Goal: Information Seeking & Learning: Learn about a topic

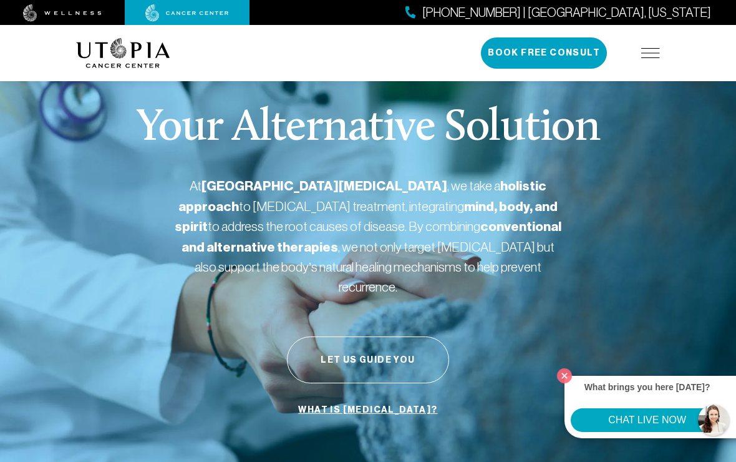
click at [650, 53] on img at bounding box center [650, 53] width 19 height 10
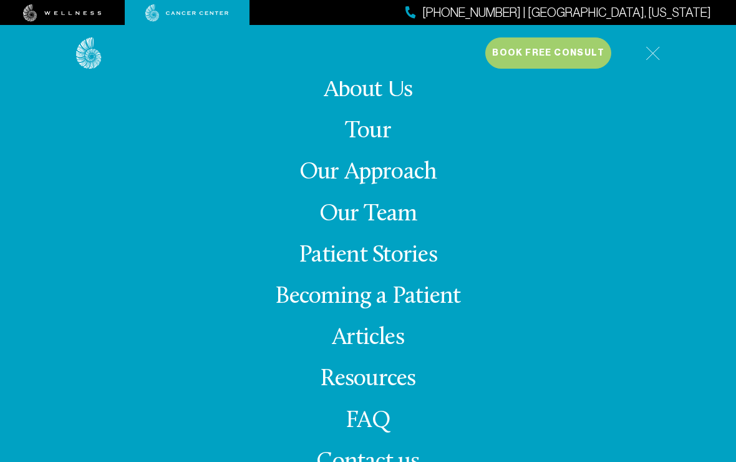
click at [430, 185] on link "Our Approach" at bounding box center [368, 172] width 138 height 24
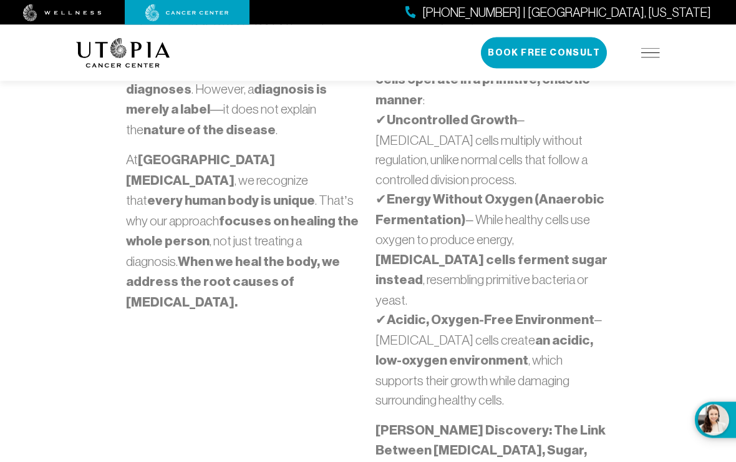
scroll to position [679, 0]
click at [646, 373] on div "The simplest yet most accurate answer is that [MEDICAL_DATA] is [MEDICAL_DATA] …" at bounding box center [368, 432] width 599 height 1066
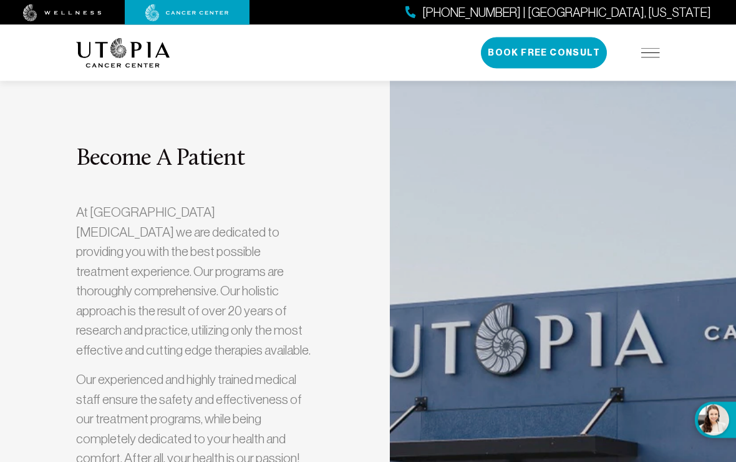
scroll to position [3517, 0]
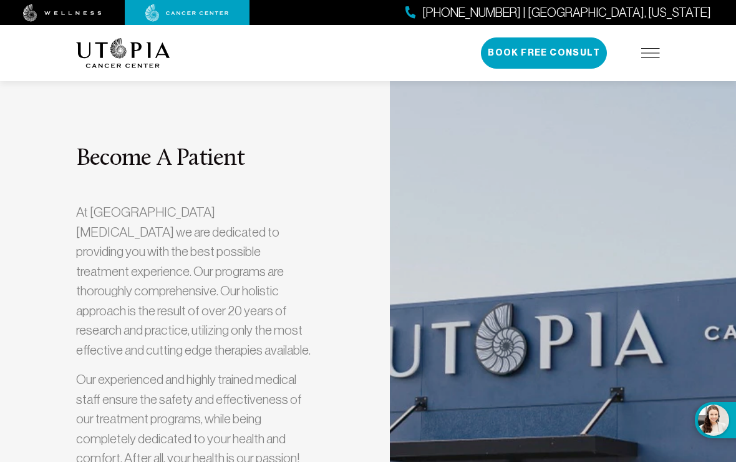
click at [650, 56] on img at bounding box center [650, 53] width 19 height 10
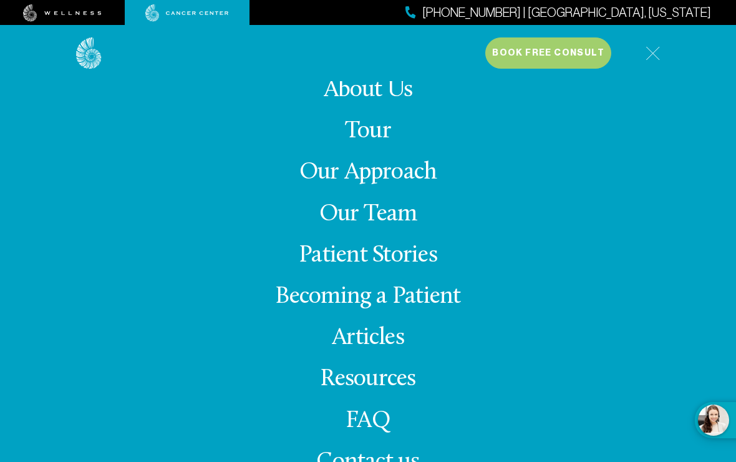
click at [384, 350] on link "Articles" at bounding box center [368, 338] width 72 height 24
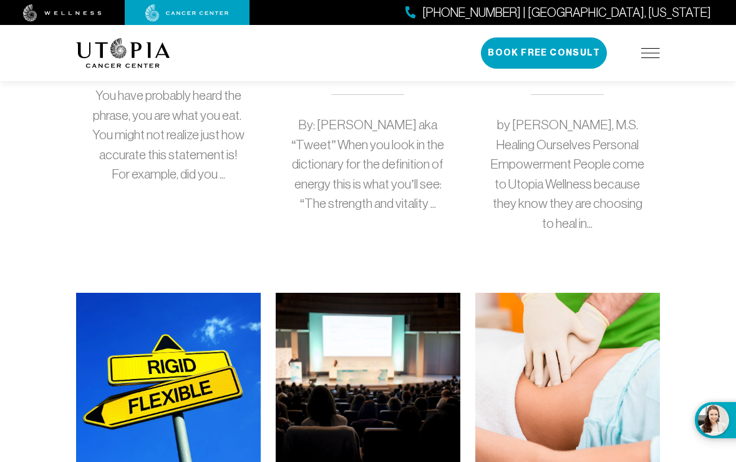
click at [388, 342] on img at bounding box center [368, 378] width 185 height 172
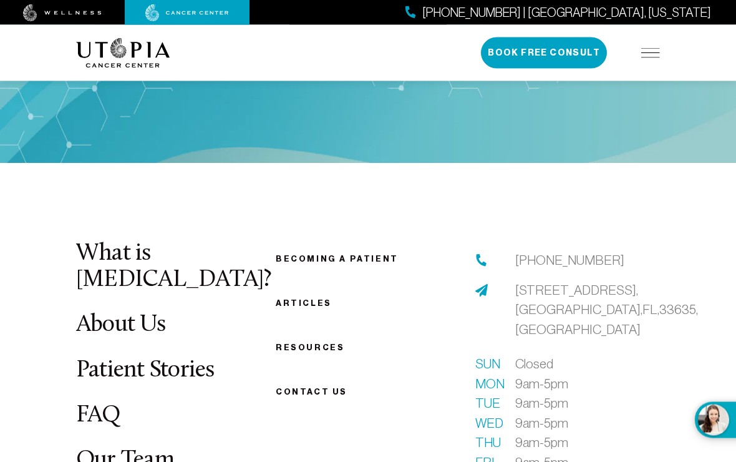
scroll to position [1730, 0]
click at [163, 449] on link "Our Team" at bounding box center [125, 461] width 98 height 24
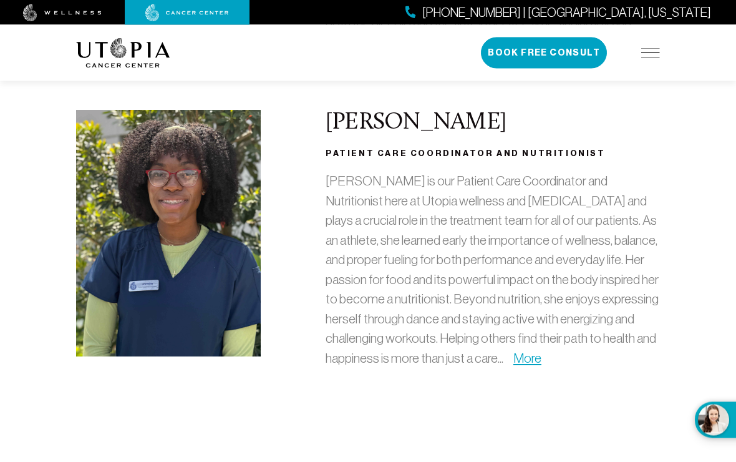
scroll to position [3622, 0]
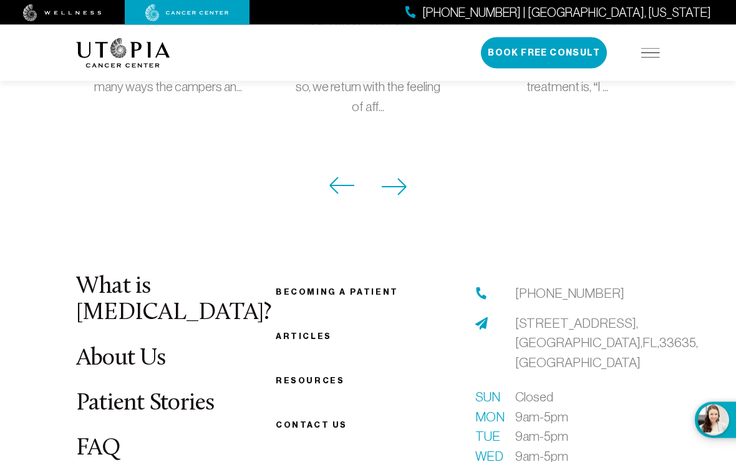
scroll to position [1545, 0]
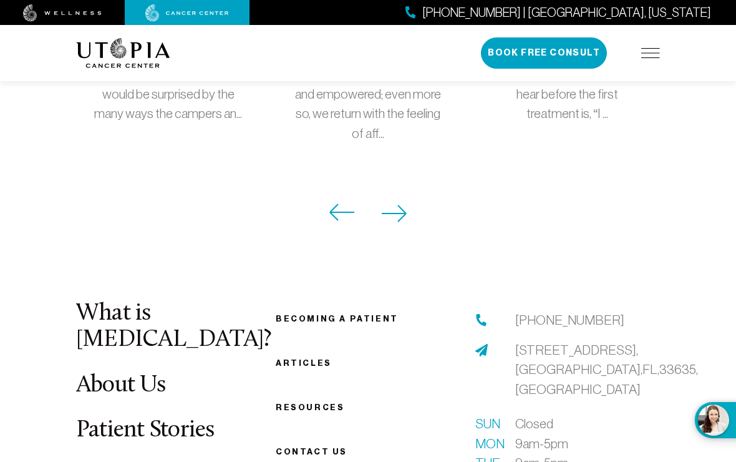
scroll to position [1340, 0]
